Goal: Transaction & Acquisition: Purchase product/service

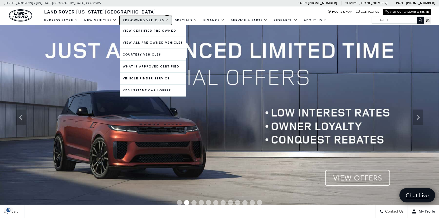
drag, startPoint x: 0, startPoint y: 0, endPoint x: 148, endPoint y: 20, distance: 149.8
click at [148, 20] on link "Pre-Owned Vehicles" at bounding box center [146, 20] width 52 height 9
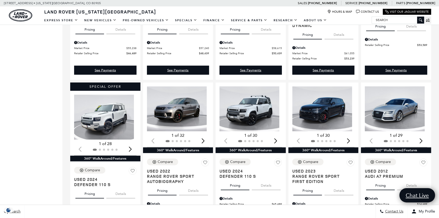
scroll to position [378, 0]
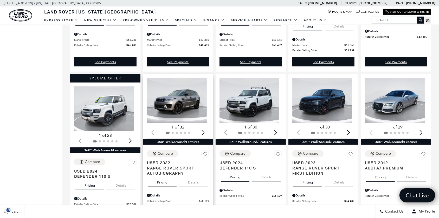
click at [190, 109] on img "1 / 2" at bounding box center [177, 100] width 60 height 45
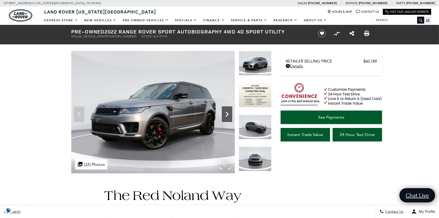
click at [228, 114] on icon "Next" at bounding box center [226, 114] width 3 height 5
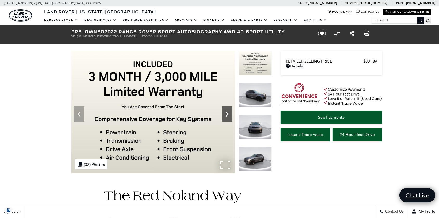
click at [227, 114] on icon "Next" at bounding box center [226, 114] width 3 height 5
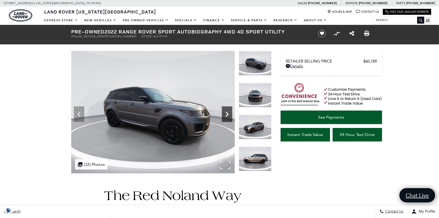
click at [226, 114] on icon "Next" at bounding box center [227, 114] width 10 height 10
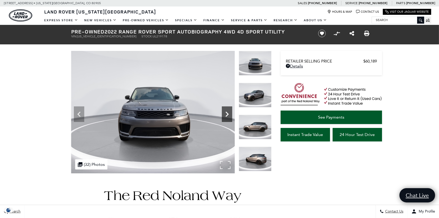
click at [226, 114] on icon "Next" at bounding box center [227, 114] width 10 height 10
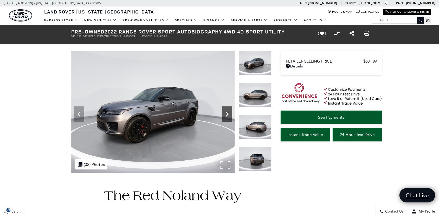
click at [226, 114] on icon "Next" at bounding box center [227, 114] width 10 height 10
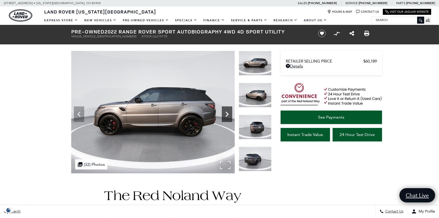
click at [226, 114] on icon "Next" at bounding box center [227, 114] width 10 height 10
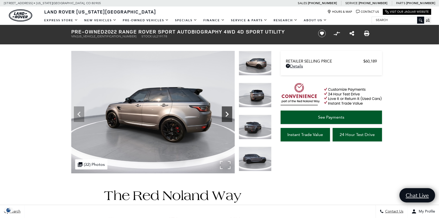
click at [226, 114] on icon "Next" at bounding box center [227, 114] width 10 height 10
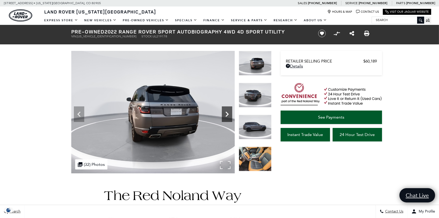
click at [226, 114] on icon "Next" at bounding box center [227, 114] width 10 height 10
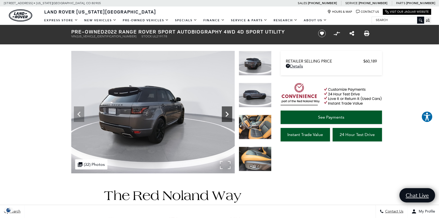
click at [226, 114] on icon "Next" at bounding box center [227, 114] width 10 height 10
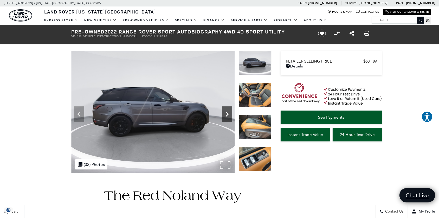
click at [226, 114] on icon "Next" at bounding box center [227, 114] width 10 height 10
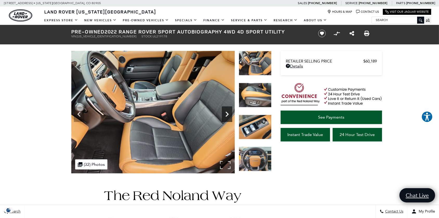
click at [228, 112] on icon "Next" at bounding box center [227, 114] width 10 height 10
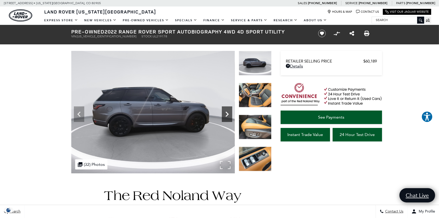
click at [228, 114] on icon "Next" at bounding box center [226, 114] width 3 height 5
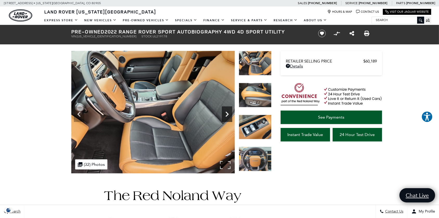
click at [226, 114] on icon "Next" at bounding box center [227, 114] width 10 height 10
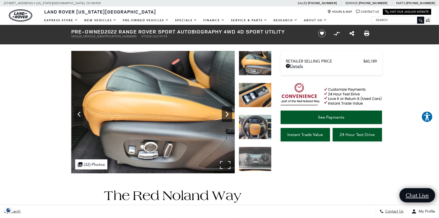
click at [227, 113] on icon "Next" at bounding box center [226, 114] width 3 height 5
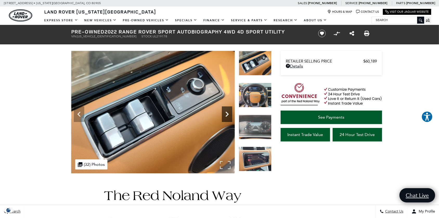
click at [227, 113] on icon "Next" at bounding box center [226, 114] width 3 height 5
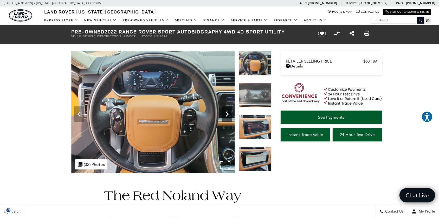
click at [227, 113] on icon "Next" at bounding box center [226, 114] width 3 height 5
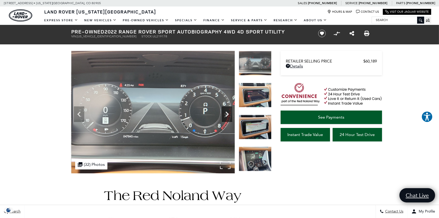
click at [227, 113] on icon "Next" at bounding box center [226, 114] width 3 height 5
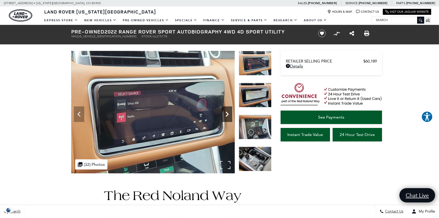
click at [227, 114] on icon "Next" at bounding box center [226, 114] width 3 height 5
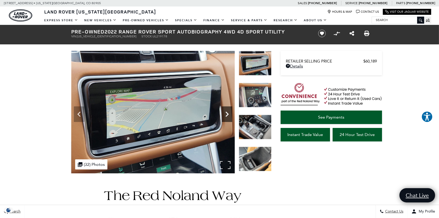
click at [227, 114] on icon "Next" at bounding box center [226, 114] width 3 height 5
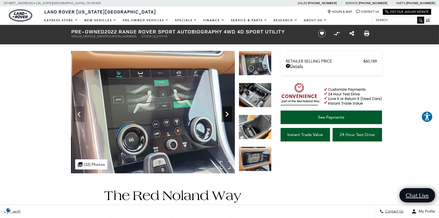
click at [228, 114] on icon "Next" at bounding box center [226, 114] width 3 height 5
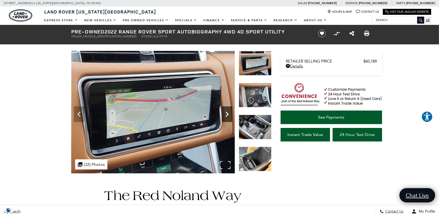
click at [226, 114] on icon "Next" at bounding box center [227, 114] width 10 height 10
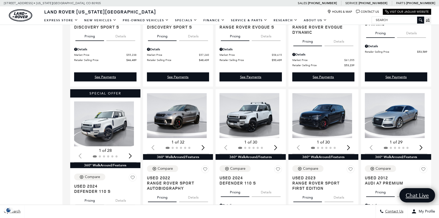
scroll to position [354, 0]
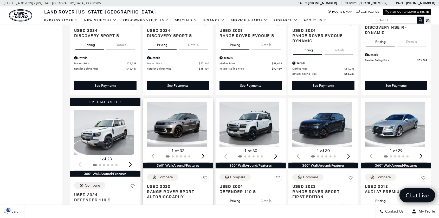
click at [189, 128] on img "1 / 2" at bounding box center [177, 124] width 60 height 45
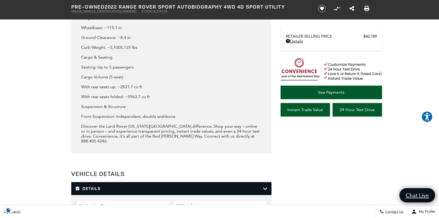
scroll to position [614, 0]
